Goal: Task Accomplishment & Management: Use online tool/utility

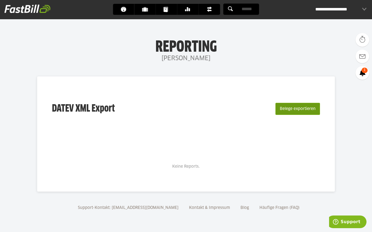
click at [295, 108] on button "Belege exportieren" at bounding box center [298, 109] width 45 height 12
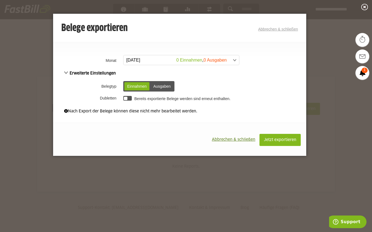
click at [94, 74] on span "Erweiterte Einstellungen" at bounding box center [90, 74] width 52 height 4
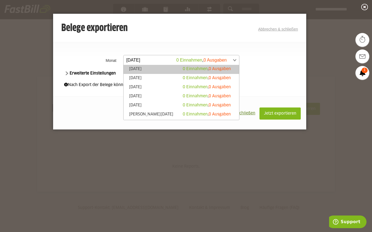
click at [141, 60] on span at bounding box center [179, 60] width 116 height 10
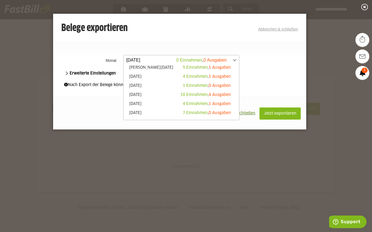
scroll to position [156, 0]
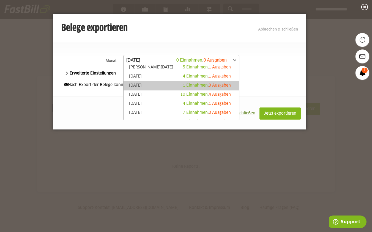
click at [150, 87] on link "Januar 2024 1 Einnahmen , 0 Ausgaben" at bounding box center [181, 86] width 110 height 6
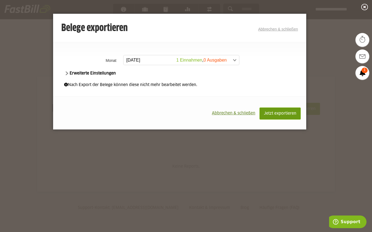
click at [275, 112] on span "Jetzt exportieren" at bounding box center [280, 114] width 33 height 4
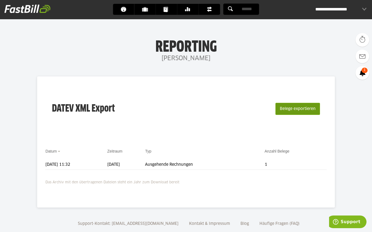
click at [300, 107] on button "Belege exportieren" at bounding box center [298, 109] width 45 height 12
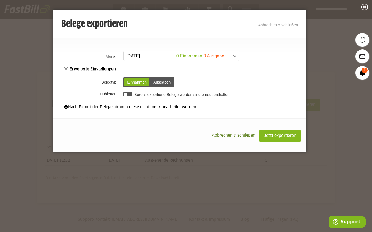
scroll to position [8, 0]
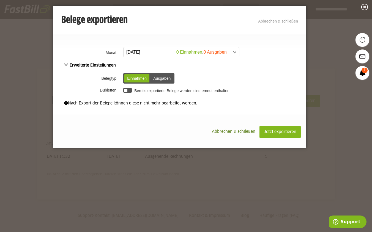
click at [139, 51] on span at bounding box center [179, 52] width 116 height 10
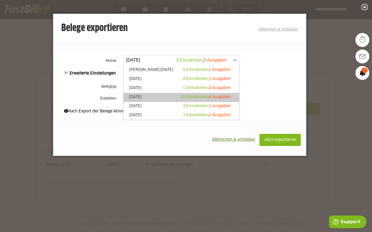
scroll to position [150, 0]
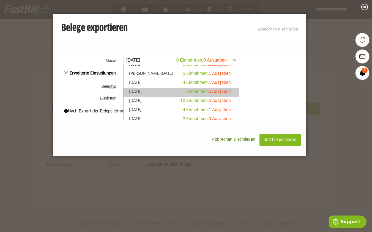
click at [132, 92] on link "Januar 2024 1 Einnahmen , 0 Ausgaben" at bounding box center [181, 92] width 110 height 6
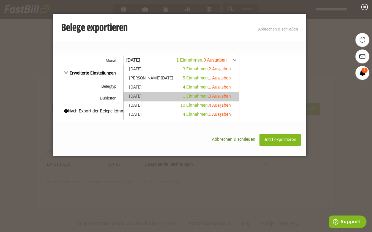
click at [237, 60] on link "Januar 2024 1 Einnahmen , 0 Ausgaben" at bounding box center [181, 60] width 116 height 10
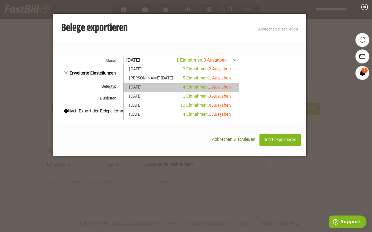
click at [211, 87] on span "1 Ausgaben" at bounding box center [220, 88] width 22 height 4
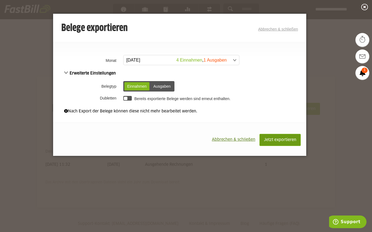
click at [274, 137] on button "Jetzt exportieren" at bounding box center [280, 140] width 41 height 12
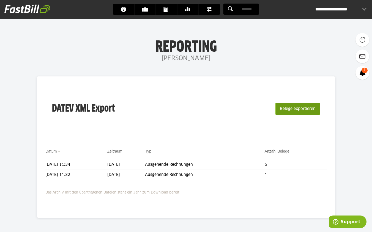
click at [297, 108] on button "Belege exportieren" at bounding box center [298, 109] width 45 height 12
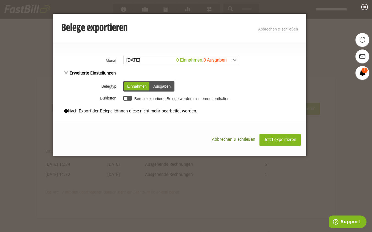
click at [235, 61] on span at bounding box center [179, 60] width 116 height 10
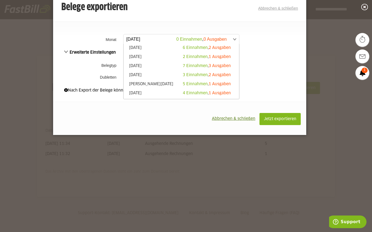
scroll to position [122, 0]
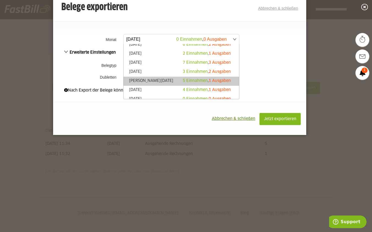
click at [204, 82] on span "5 Einnahmen" at bounding box center [195, 81] width 25 height 4
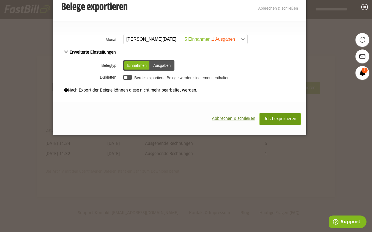
click at [270, 119] on span "Jetzt exportieren" at bounding box center [280, 119] width 33 height 4
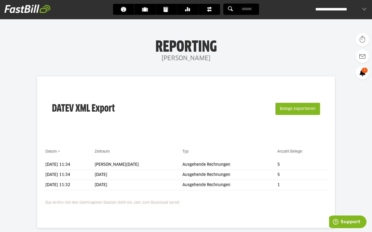
click at [346, 11] on div "**********" at bounding box center [341, 9] width 51 height 11
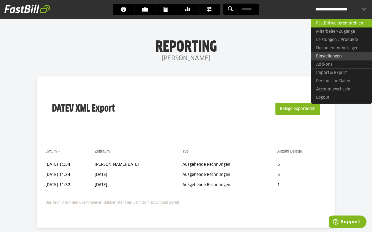
click at [339, 57] on link "Einstellungen" at bounding box center [342, 56] width 61 height 8
